Goal: Check status: Check status

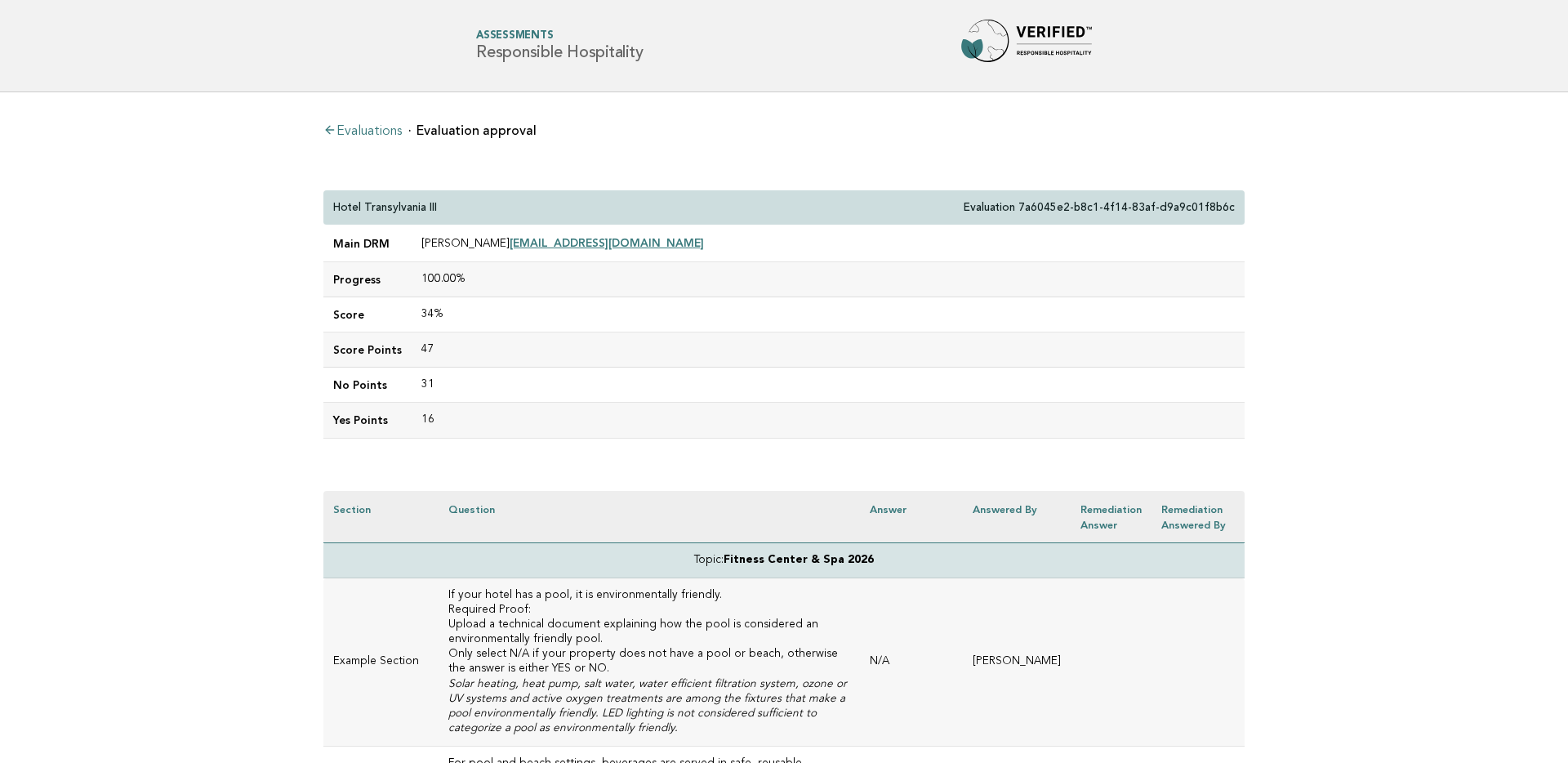
drag, startPoint x: 1127, startPoint y: 202, endPoint x: 1114, endPoint y: 200, distance: 13.2
click at [1125, 201] on p "Evaluation 7a6045e2-b8c1-4f14-83af-d9a9c01f8b6c" at bounding box center [1100, 208] width 271 height 15
drag, startPoint x: 1033, startPoint y: 207, endPoint x: 1244, endPoint y: 206, distance: 211.0
click at [1244, 206] on div "Hotel Transylvania III Evaluation 7a6045e2-b8c1-4f14-83af-d9a9c01f8b6c" at bounding box center [784, 208] width 922 height 35
copy p "7a6045e2-b8c1-4f14-83af-d9a9c01f8b6c"
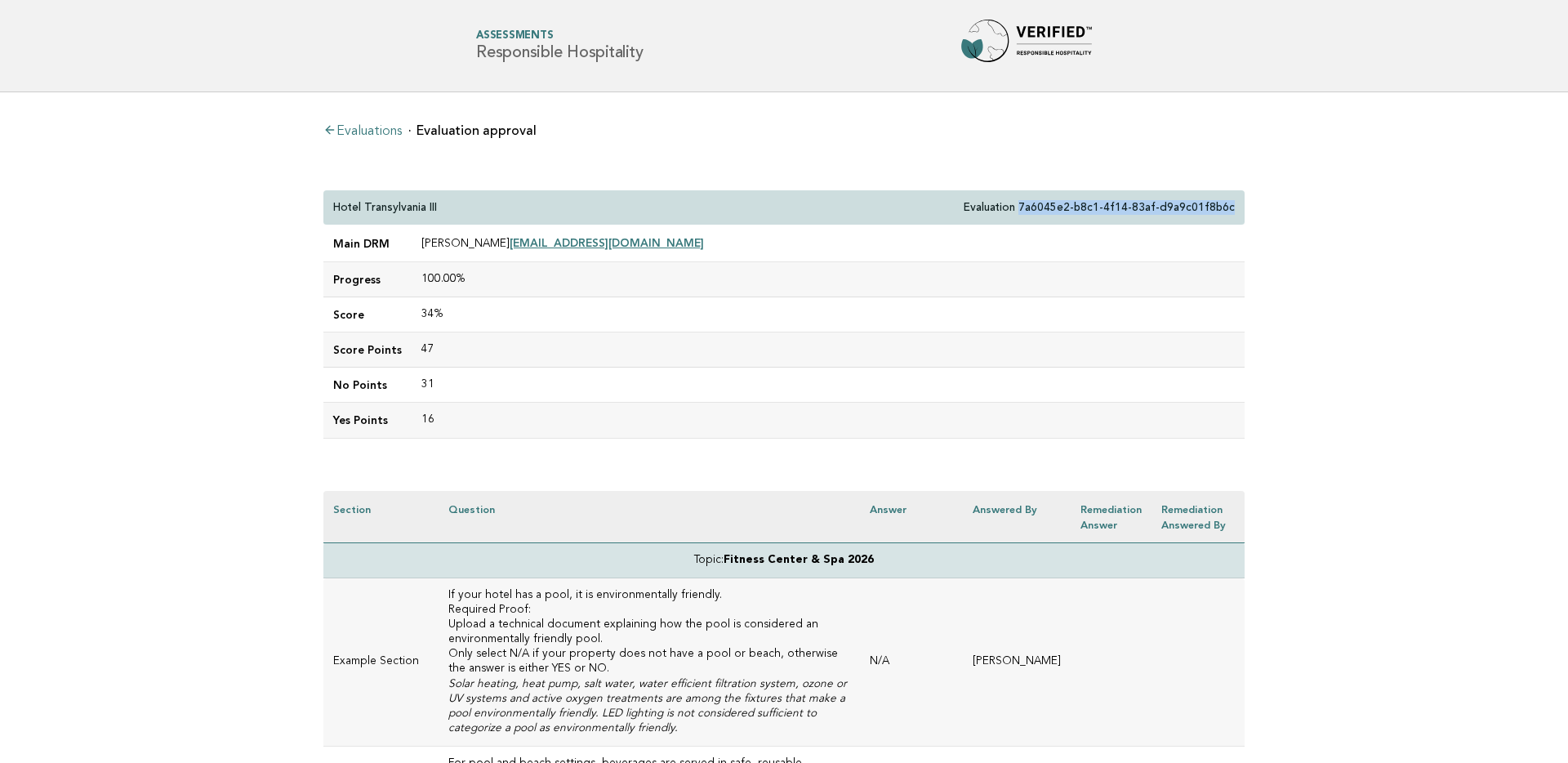
click at [1011, 201] on p "Evaluation 7a6045e2-b8c1-4f14-83af-d9a9c01f8b6c" at bounding box center [1100, 208] width 271 height 15
drag, startPoint x: 1037, startPoint y: 206, endPoint x: 1144, endPoint y: 204, distance: 107.0
click at [1144, 204] on p "Evaluation 7a6045e2-b8c1-4f14-83af-d9a9c01f8b6c" at bounding box center [1100, 208] width 271 height 15
drag, startPoint x: 1035, startPoint y: 204, endPoint x: 1292, endPoint y: 214, distance: 257.2
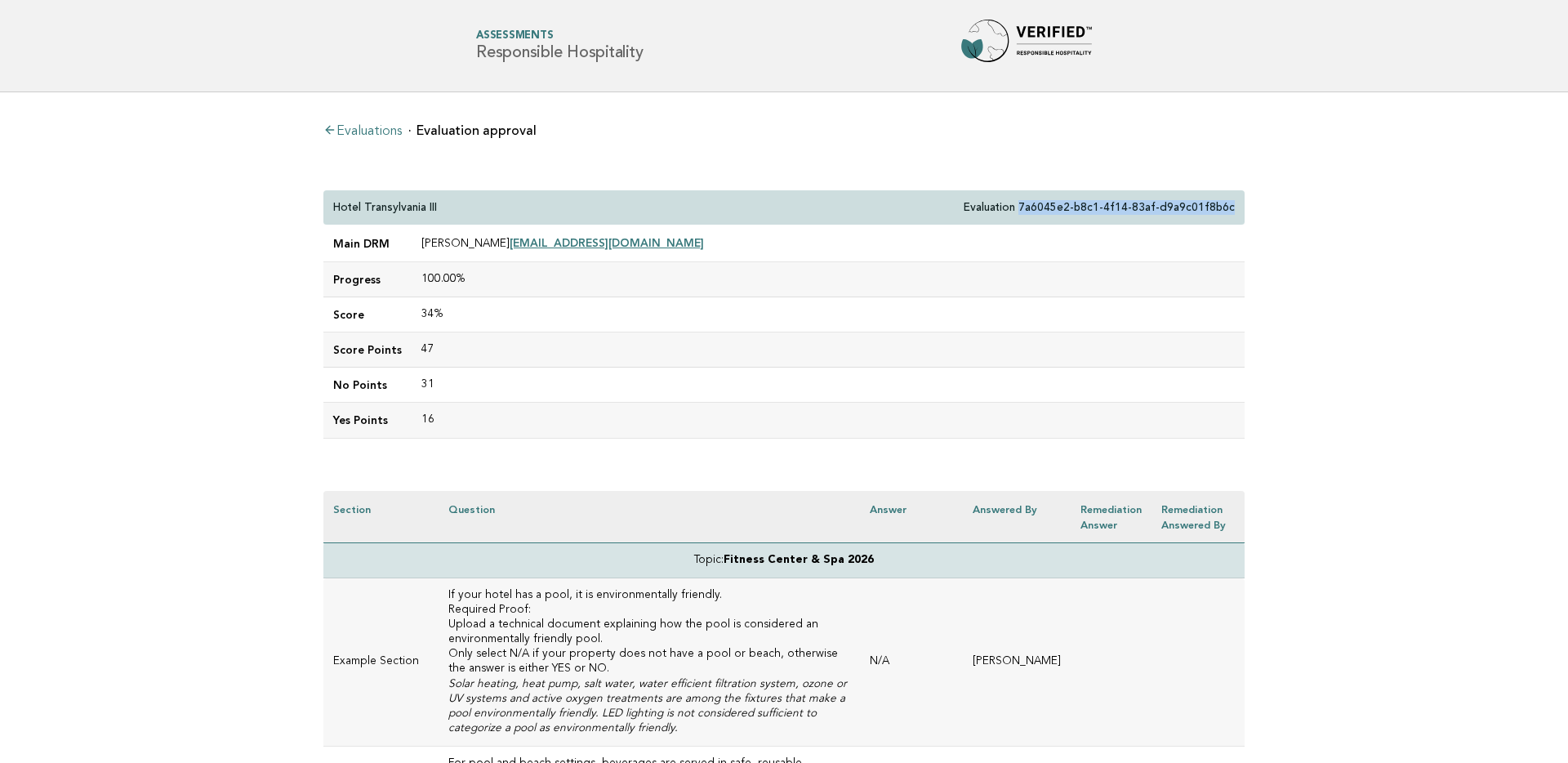
copy p "7a6045e2-b8c1-4f14-83af-d9a9c01f8b6c"
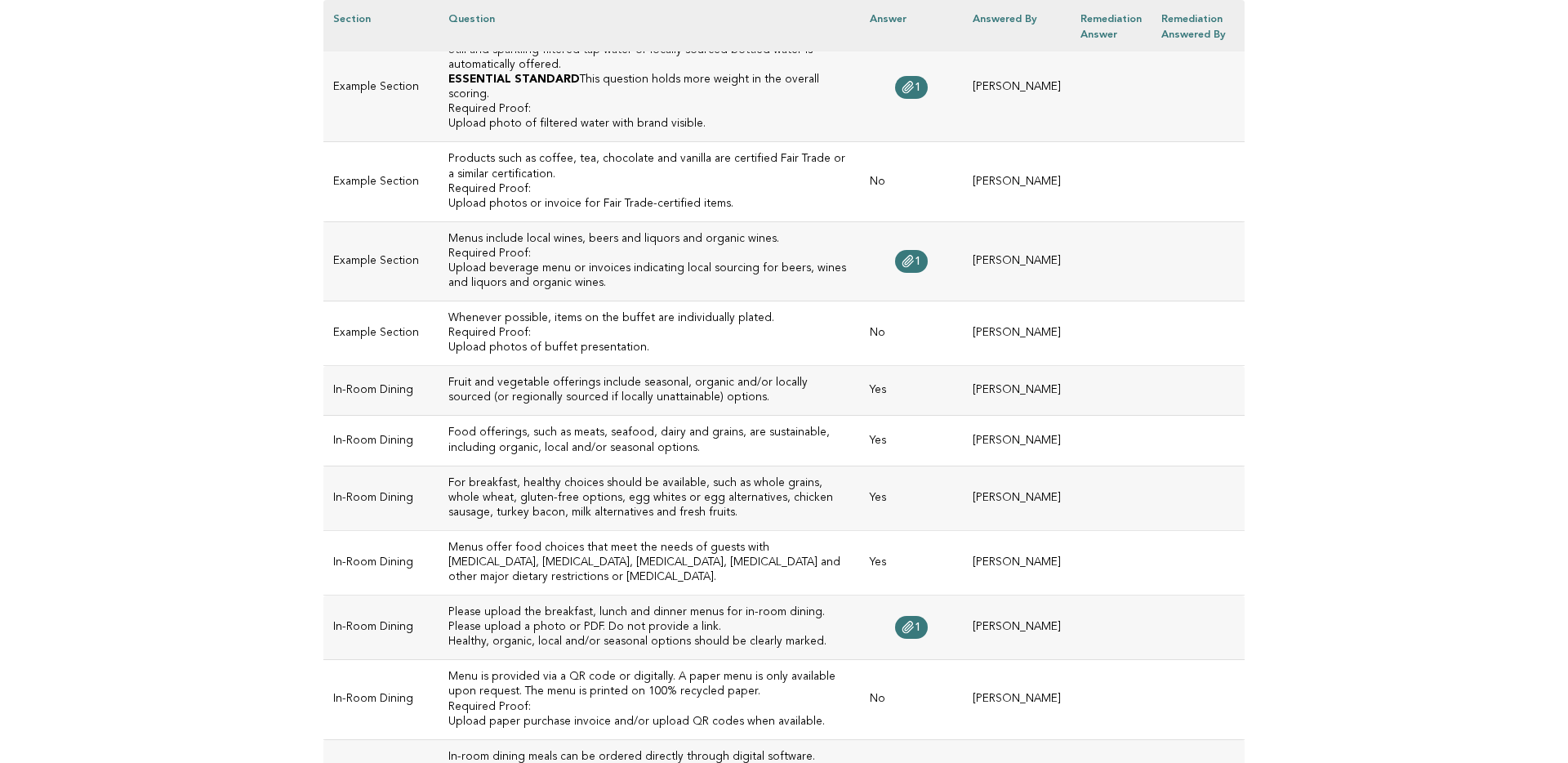
scroll to position [2021, 0]
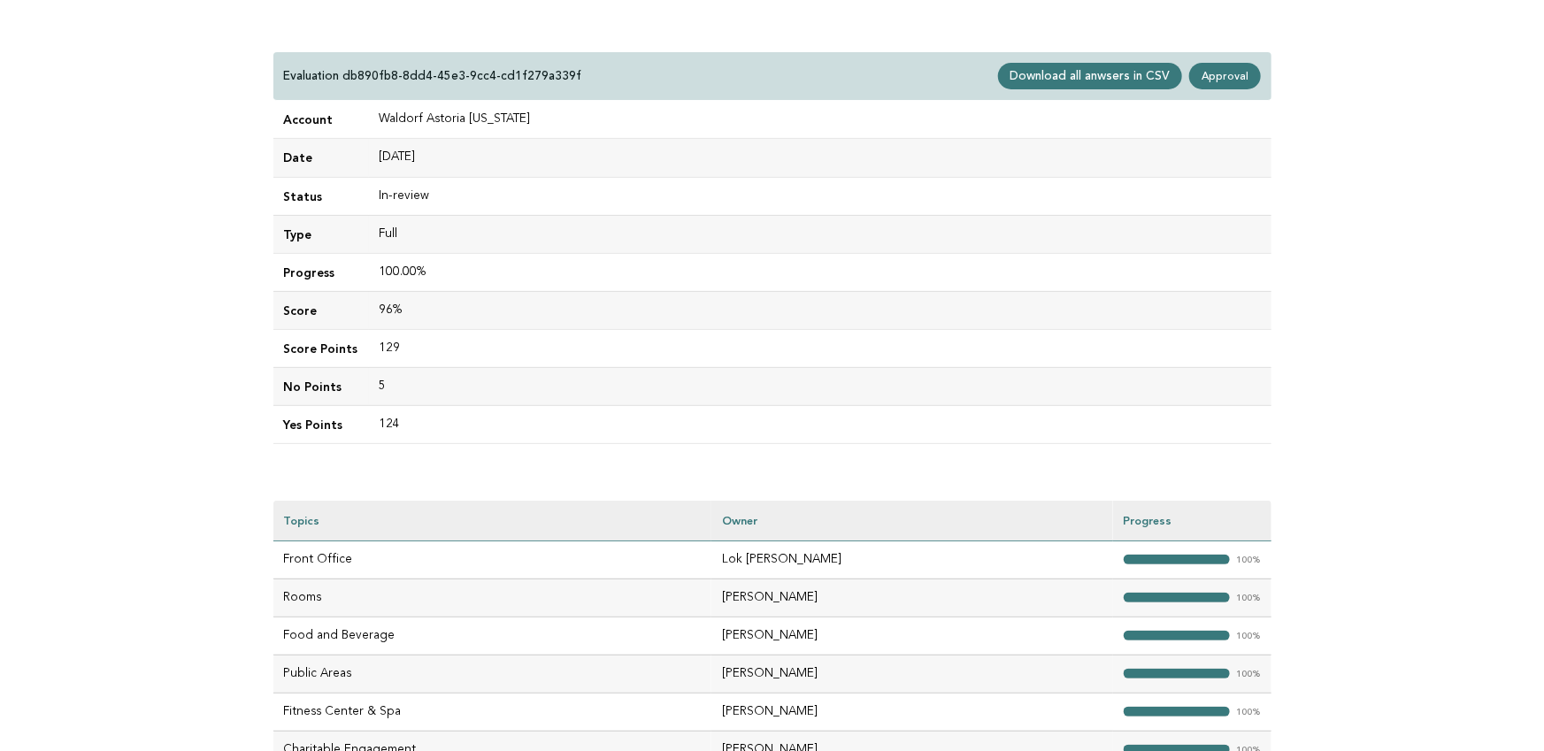
scroll to position [159, 0]
